Goal: Information Seeking & Learning: Find specific fact

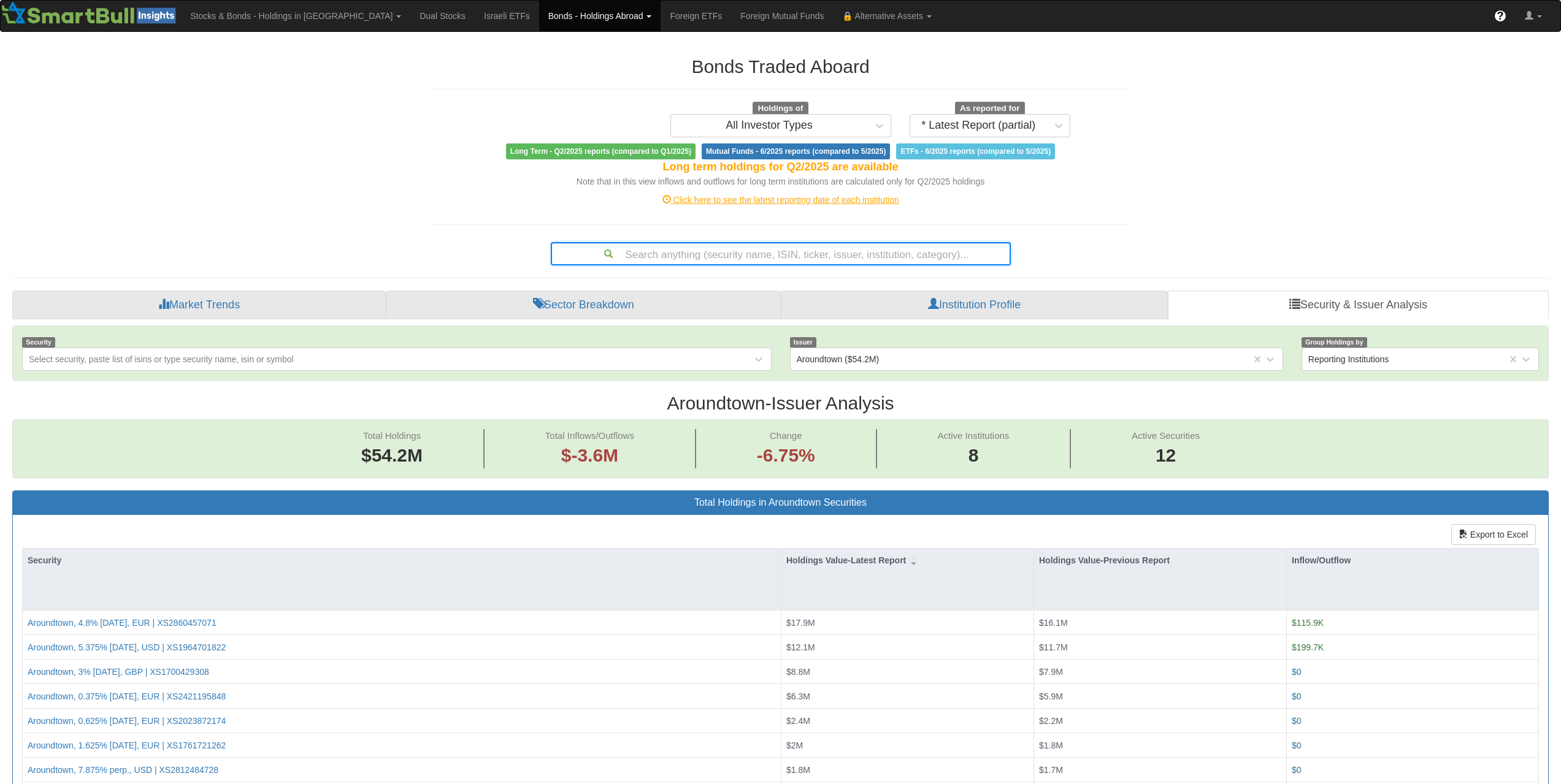
click at [835, 259] on div "Search anything (security name, ISIN, ticker, issuer, institution, category)..." at bounding box center [780, 254] width 457 height 21
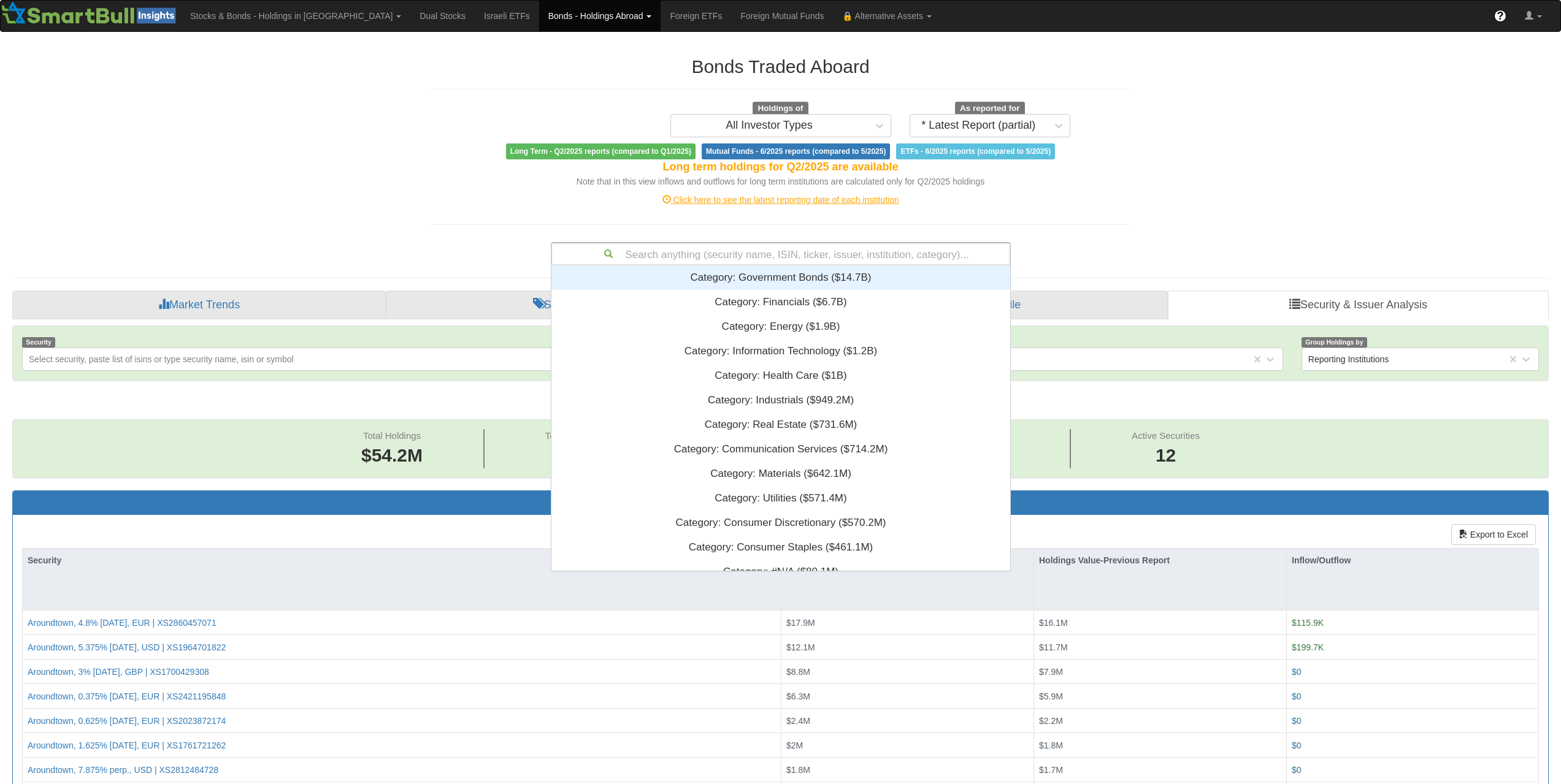
paste input "US744320BF81"
type input "US744320BF81"
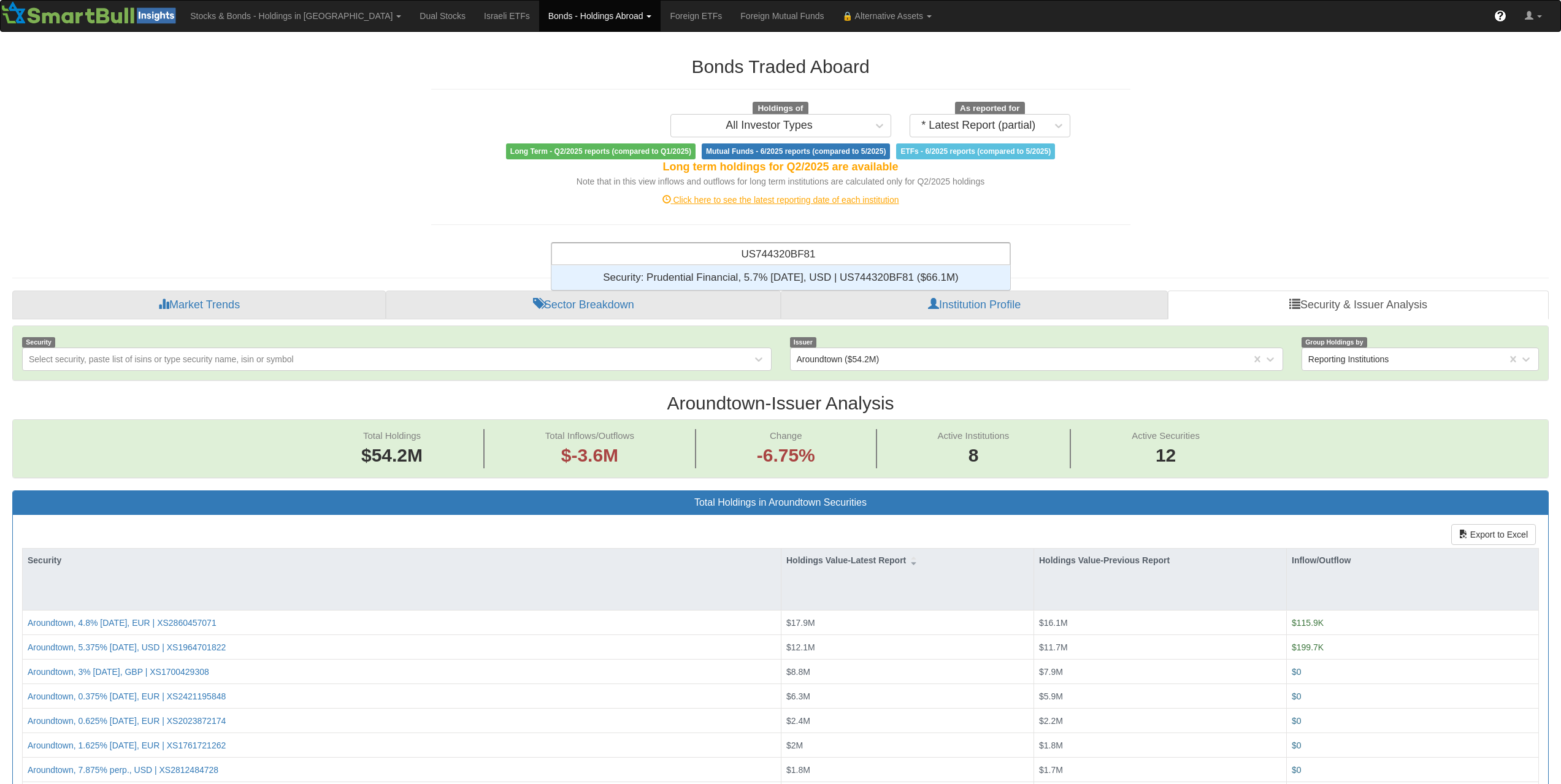
scroll to position [15, 449]
click at [826, 272] on div "Security: ‎Prudential Financial, 5.7% [DATE], USD | US744320BF81 ‎($66.1M)‏" at bounding box center [780, 277] width 459 height 24
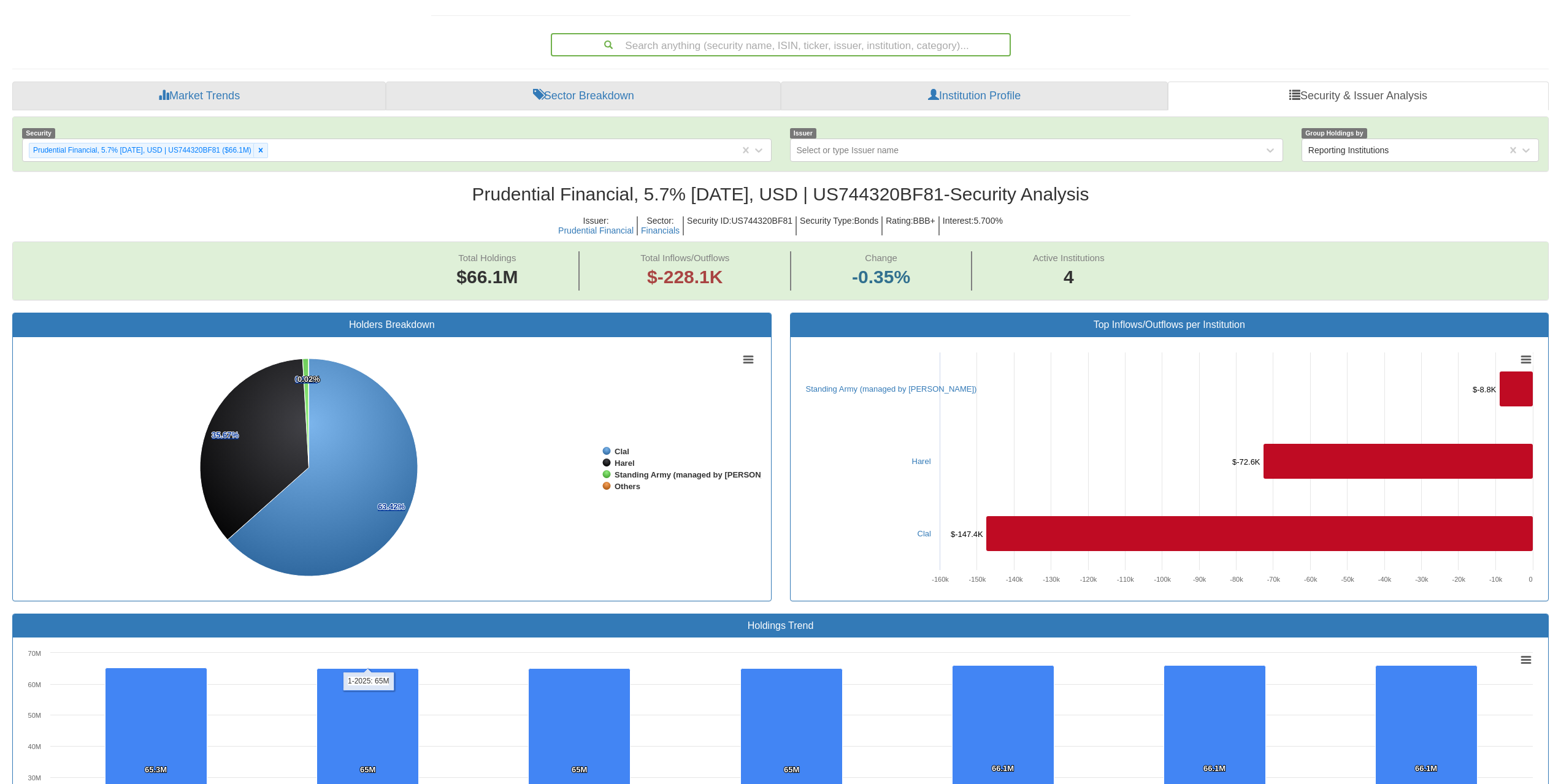
scroll to position [142, 0]
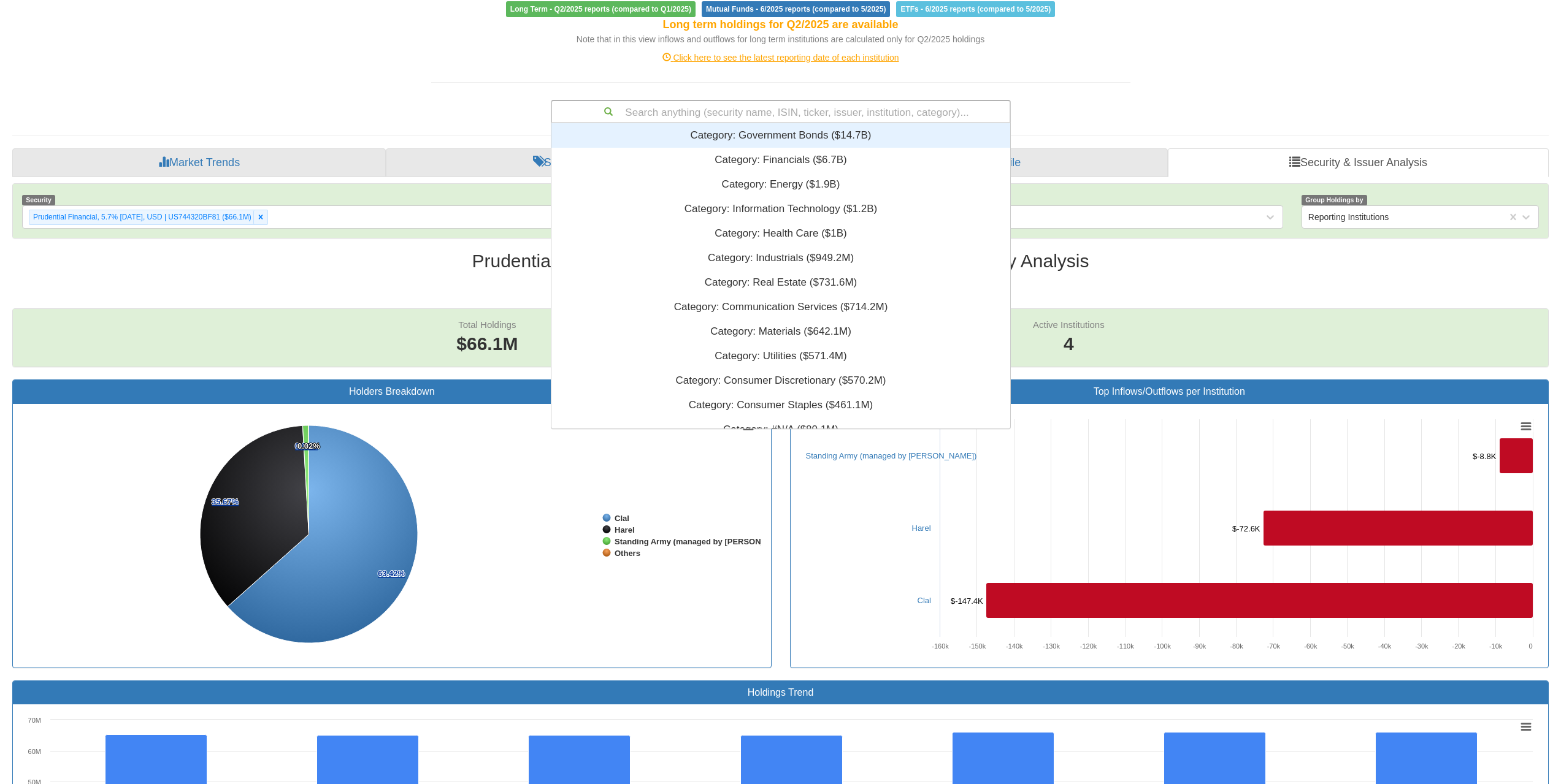
click at [822, 116] on div "Search anything (security name, ISIN, ticker, issuer, institution, category)..." at bounding box center [780, 112] width 457 height 21
paste input "US17327CAR43"
type input "US17327CAR43"
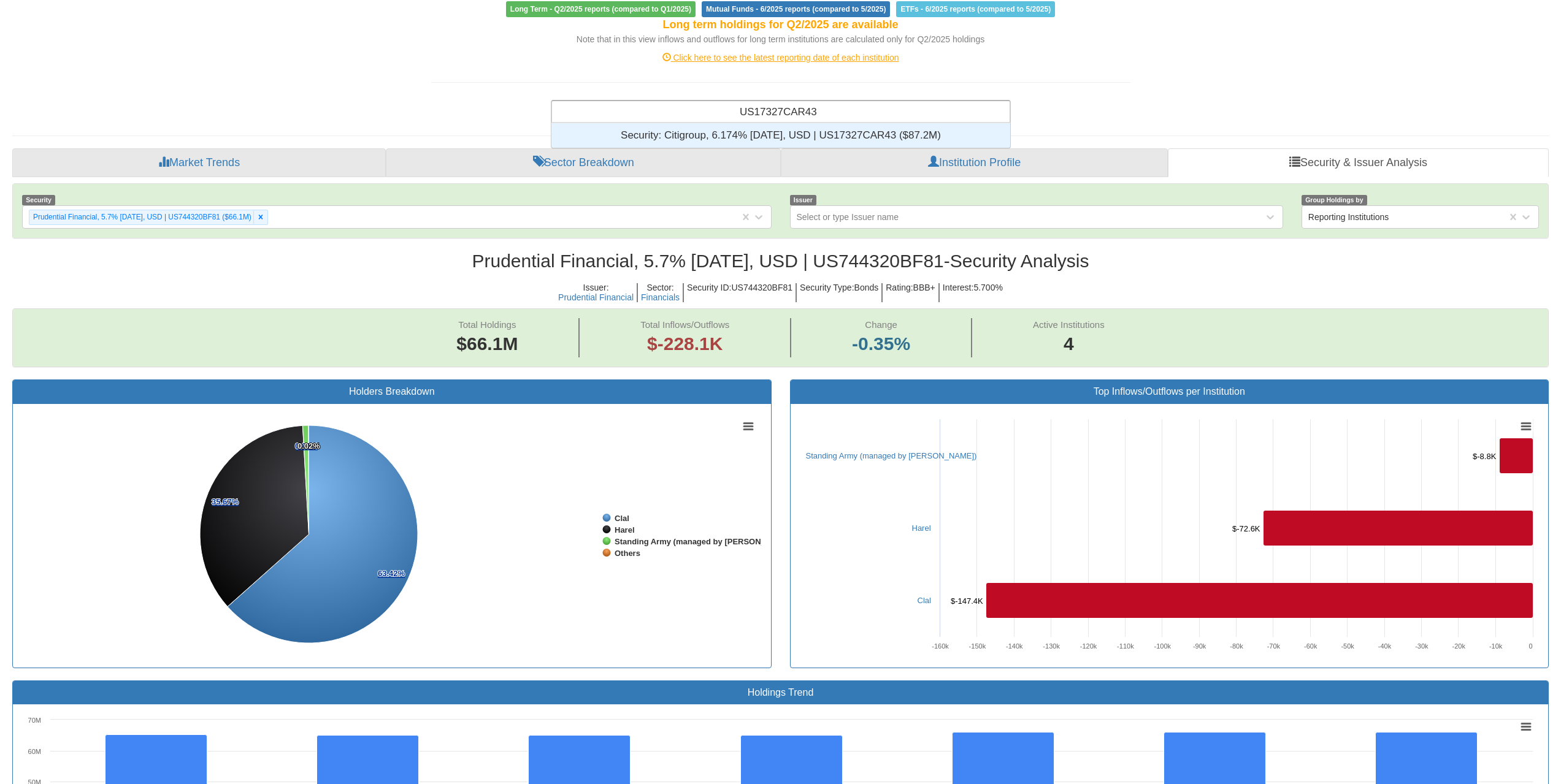
scroll to position [15, 449]
click at [825, 131] on div "Security: ‎Citigroup, 6.174% [DATE], USD | US17327CAR43 ‎($87.2M)‏" at bounding box center [780, 135] width 459 height 24
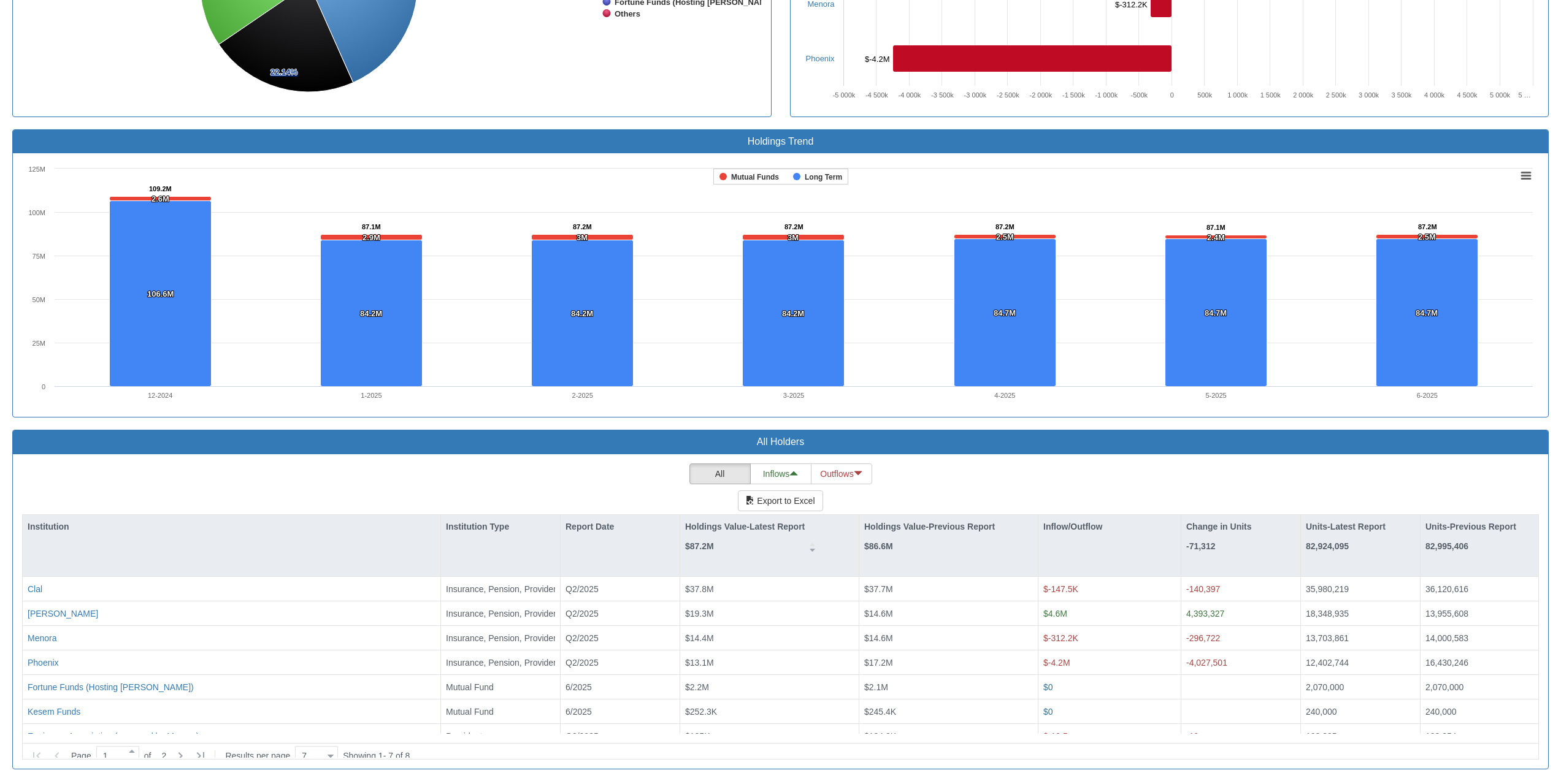
scroll to position [694, 0]
